Goal: Transaction & Acquisition: Purchase product/service

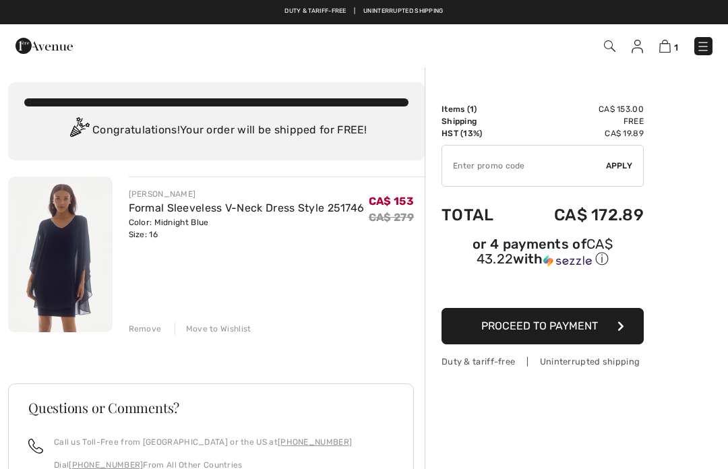
click at [568, 332] on span "Proceed to Payment" at bounding box center [539, 325] width 117 height 13
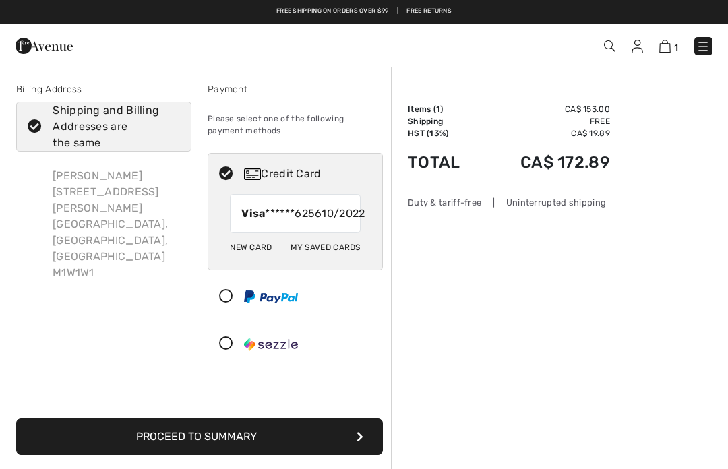
click at [258, 259] on div "New Card" at bounding box center [251, 247] width 42 height 23
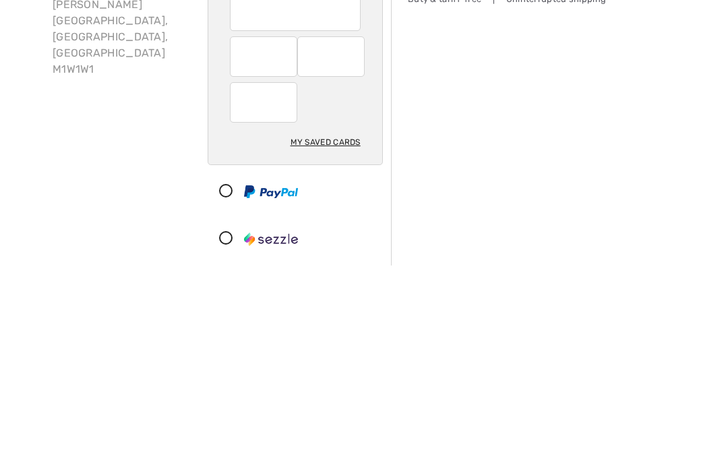
click at [332, 334] on div "My Saved Cards" at bounding box center [325, 345] width 70 height 23
radio input "true"
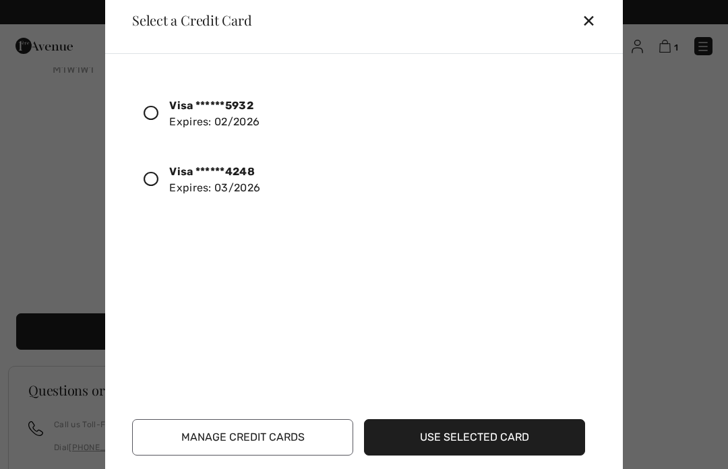
click at [149, 121] on icon at bounding box center [151, 113] width 15 height 15
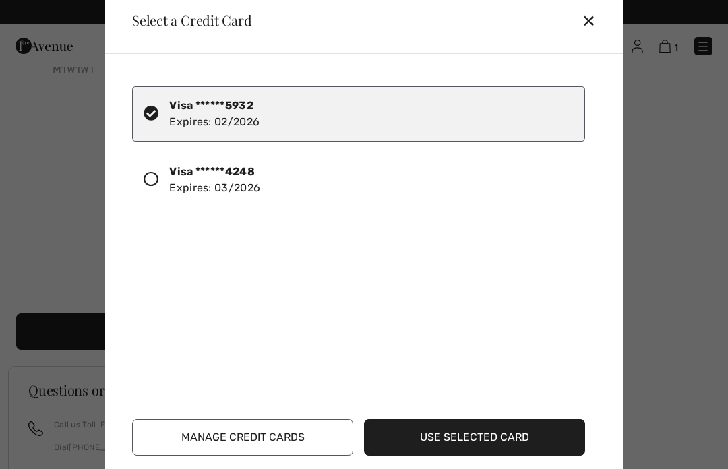
click at [487, 456] on button "Use Selected Card" at bounding box center [474, 437] width 221 height 36
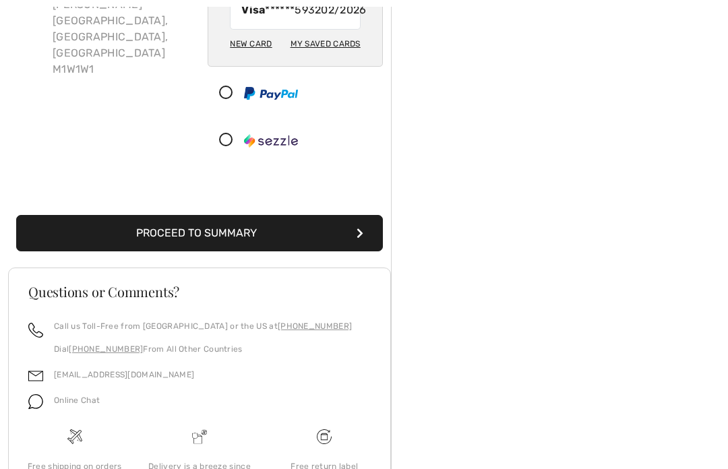
scroll to position [204, 0]
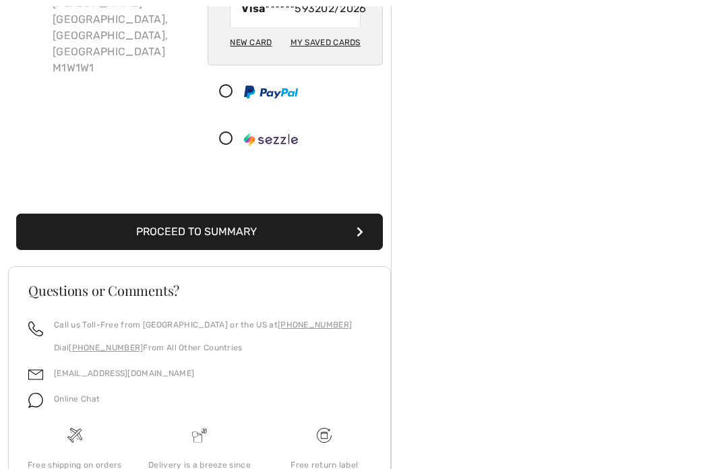
click at [289, 245] on button "Proceed to Summary" at bounding box center [199, 232] width 367 height 36
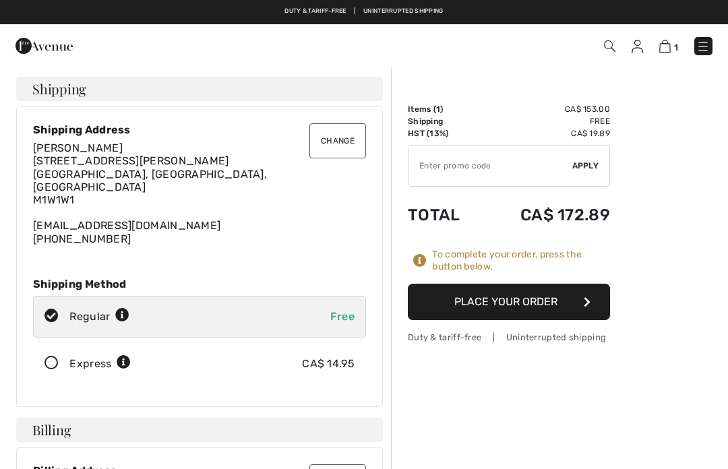
click at [545, 299] on button "Place Your Order" at bounding box center [509, 302] width 202 height 36
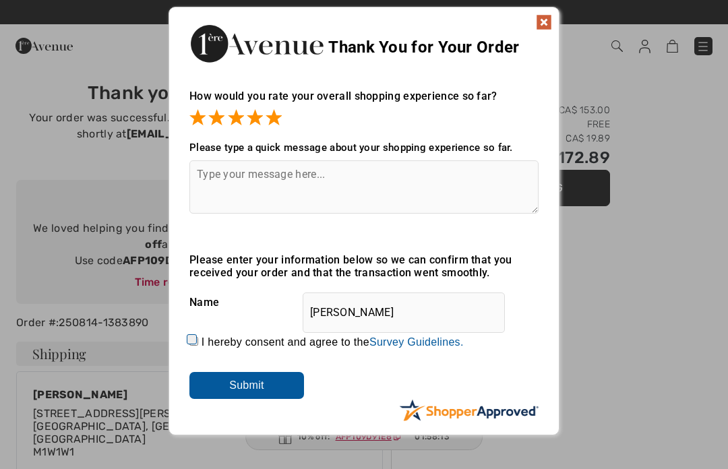
click at [247, 177] on textarea at bounding box center [363, 186] width 349 height 53
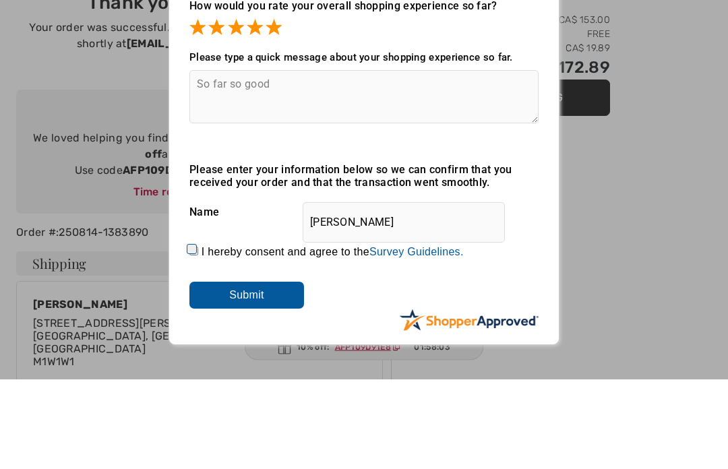
click at [446, 160] on textarea "So far so good" at bounding box center [363, 186] width 349 height 53
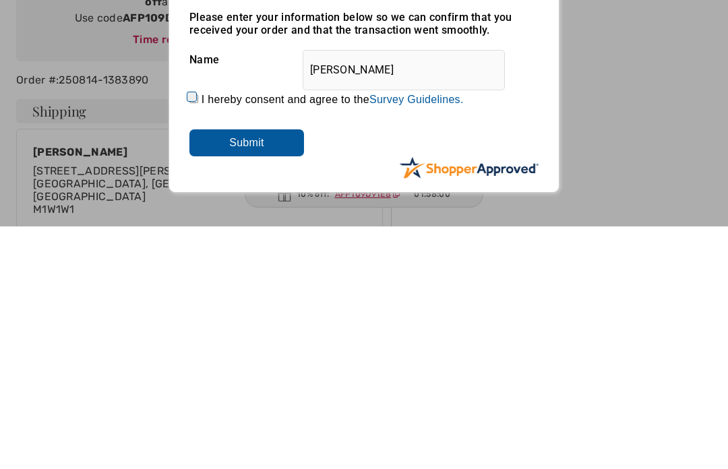
type textarea "So far so good"
click at [251, 372] on input "Submit" at bounding box center [246, 385] width 115 height 27
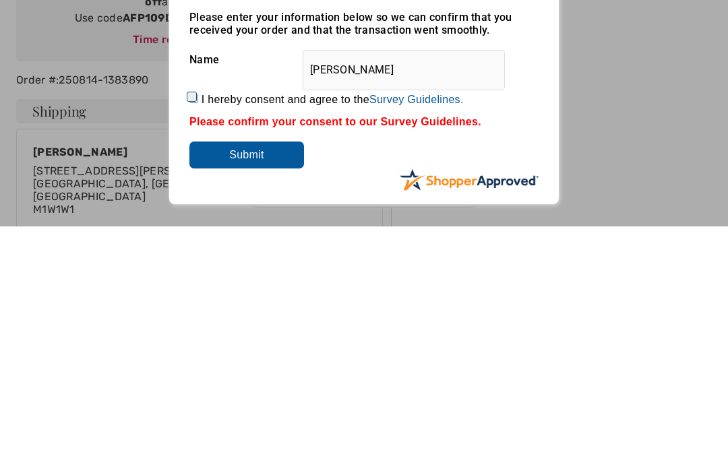
scroll to position [243, 0]
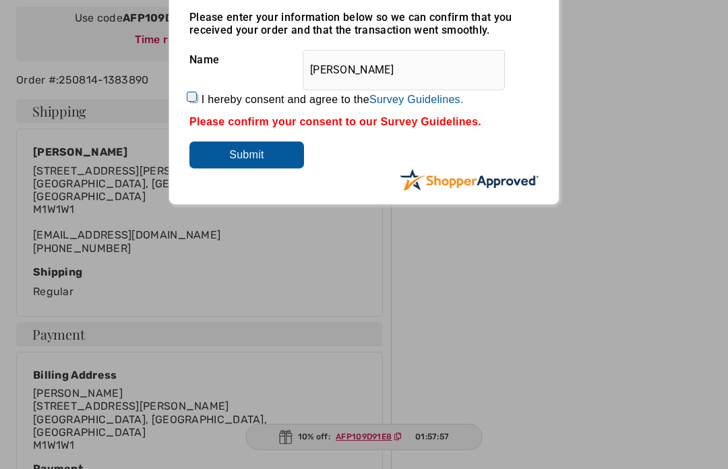
click at [264, 157] on input "Submit" at bounding box center [246, 155] width 115 height 27
click at [253, 150] on input "Submit" at bounding box center [246, 155] width 115 height 27
click at [264, 158] on input "Submit" at bounding box center [246, 155] width 115 height 27
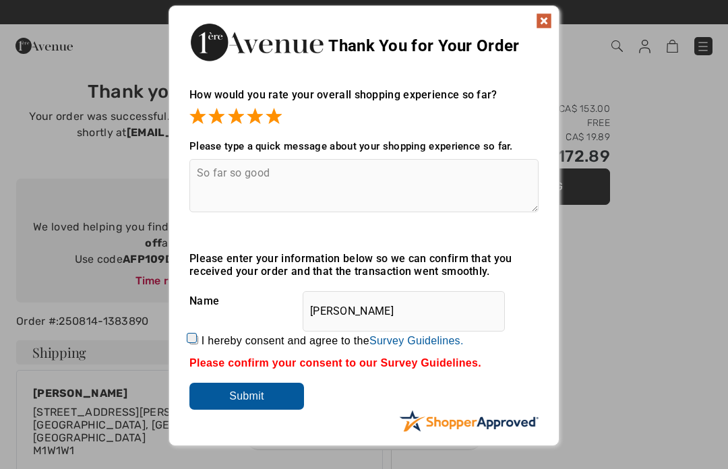
scroll to position [0, 0]
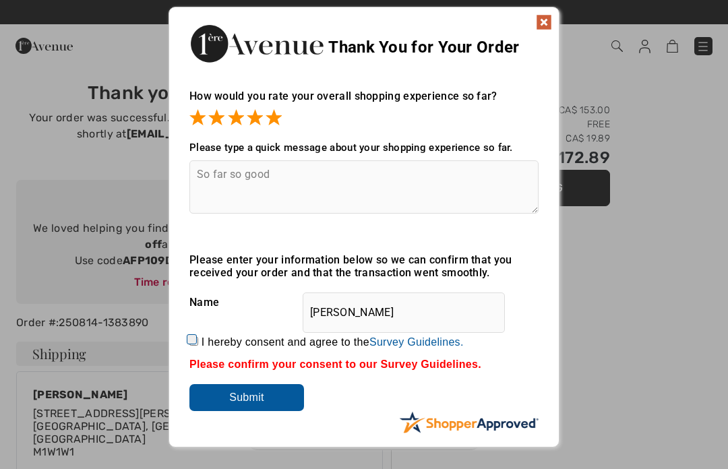
click at [274, 406] on input "Submit" at bounding box center [246, 397] width 115 height 27
click at [648, 268] on div "Sorry! Something went wrong. Close Thank You for Your Order How would you rate …" at bounding box center [364, 227] width 728 height 454
click at [419, 175] on textarea "So far so good" at bounding box center [363, 186] width 349 height 53
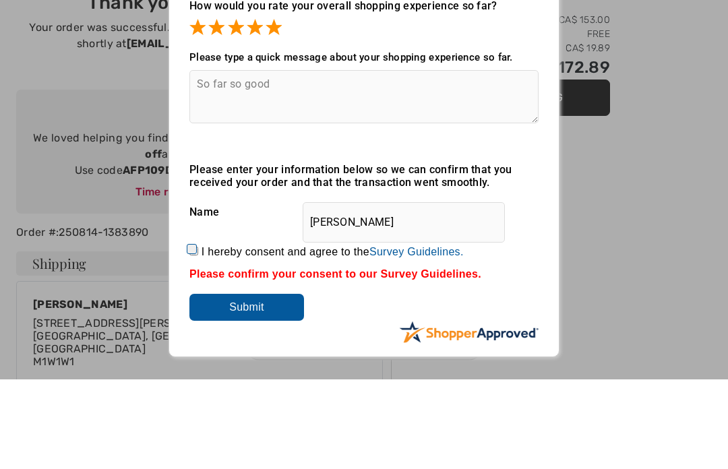
click at [625, 139] on div "Sorry! Something went wrong. Close Thank You for Your Order How would you rate …" at bounding box center [364, 227] width 728 height 454
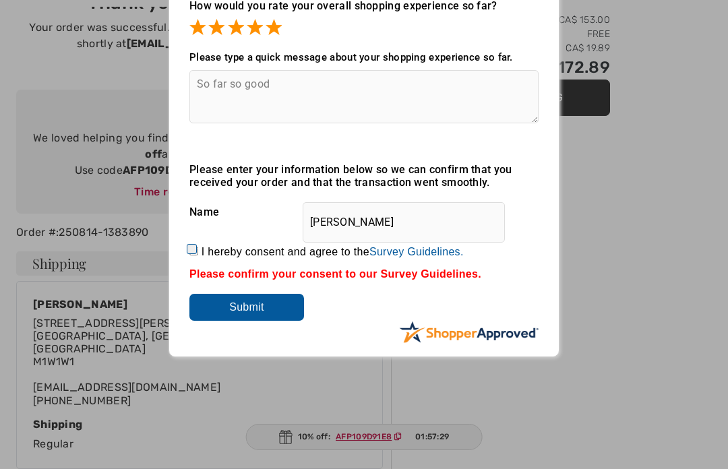
click at [259, 305] on input "Submit" at bounding box center [246, 307] width 115 height 27
click at [266, 299] on input "Submit" at bounding box center [246, 307] width 115 height 27
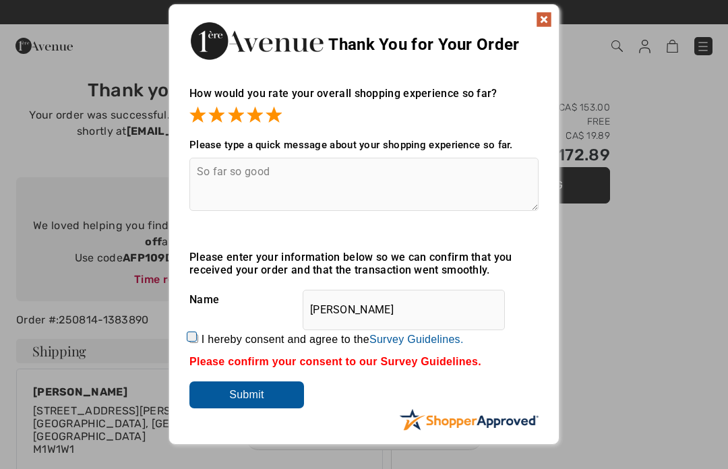
scroll to position [0, 0]
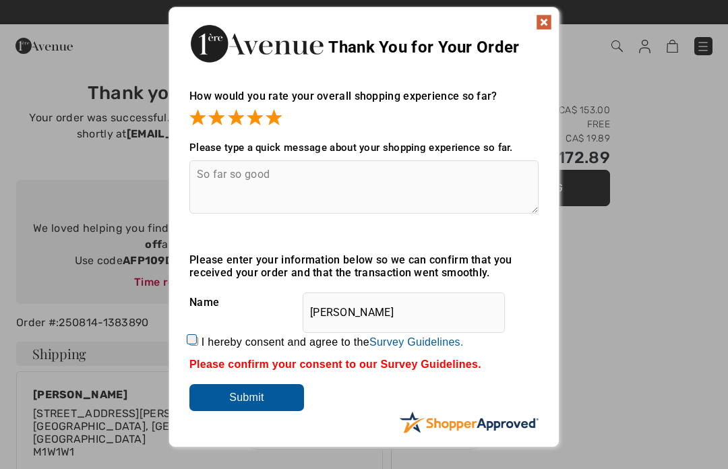
click at [542, 24] on img at bounding box center [544, 22] width 16 height 16
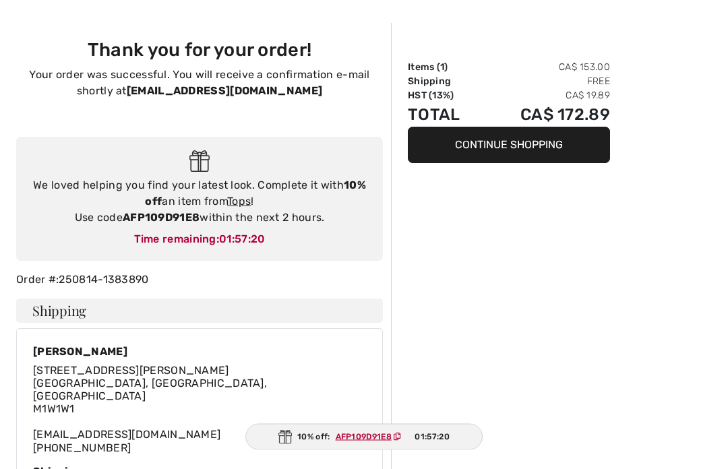
scroll to position [43, 0]
click at [368, 441] on ins "AFP109D91E8" at bounding box center [364, 436] width 56 height 9
click at [171, 465] on div "Shipping" at bounding box center [199, 471] width 333 height 13
copy ins "AFP109D91E8"
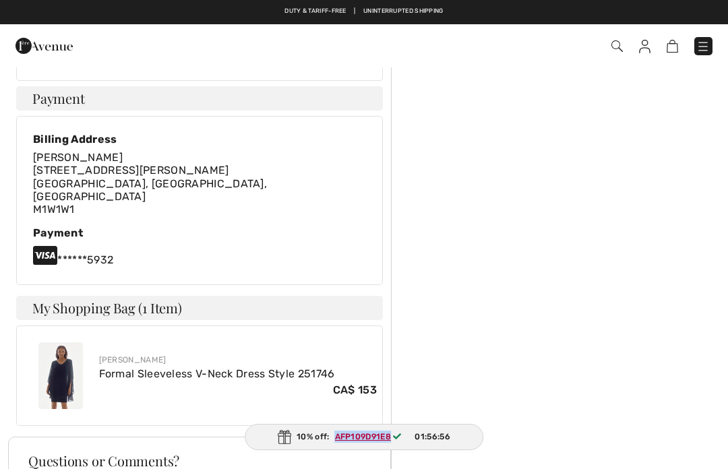
scroll to position [478, 0]
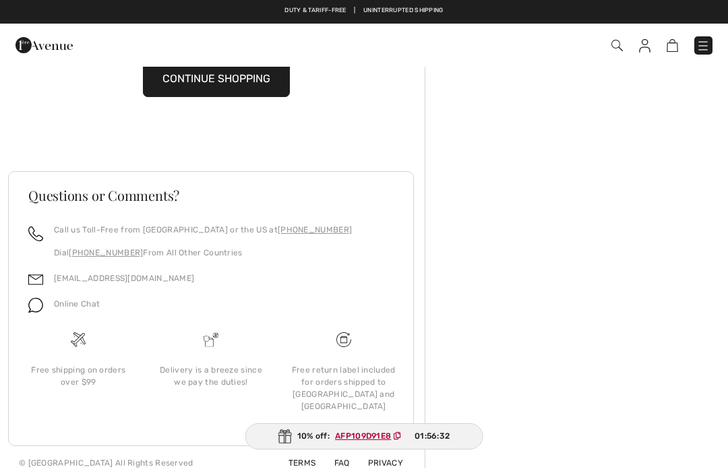
click at [259, 80] on button "CONTINUE SHOPPING" at bounding box center [216, 79] width 147 height 36
